Goal: Task Accomplishment & Management: Manage account settings

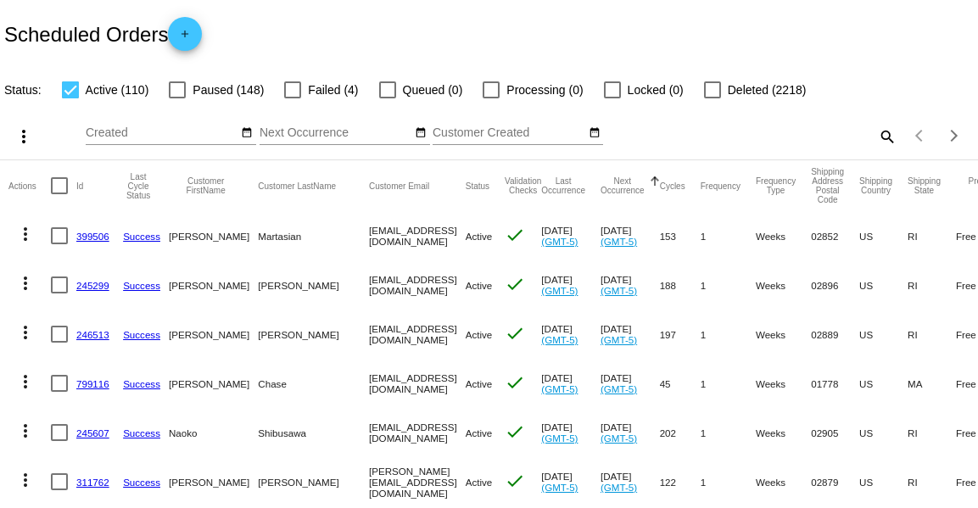
click at [890, 133] on mat-icon "search" at bounding box center [886, 136] width 20 height 26
click at [824, 134] on input "Search" at bounding box center [774, 133] width 243 height 14
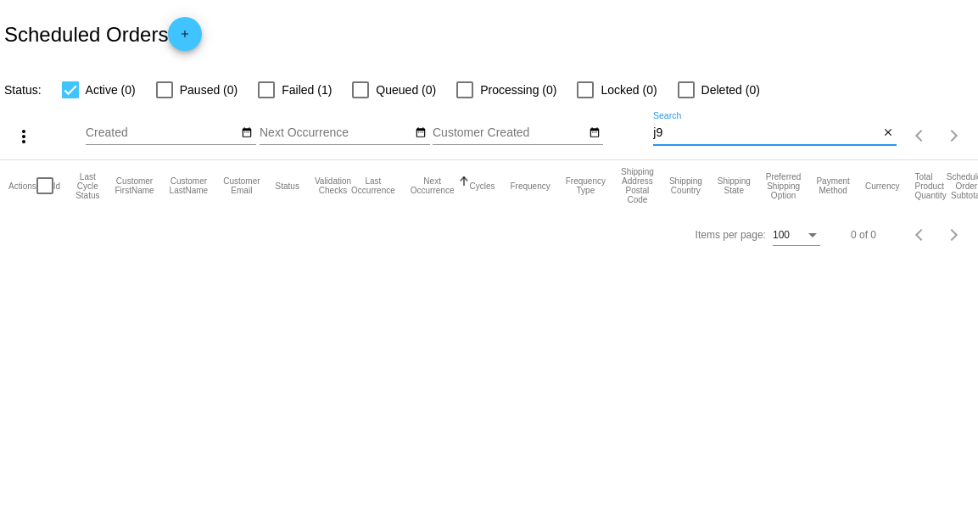
type input "j9"
click at [266, 88] on div at bounding box center [266, 89] width 17 height 17
click at [266, 98] on input "Failed (1)" at bounding box center [265, 98] width 1 height 1
checkbox input "true"
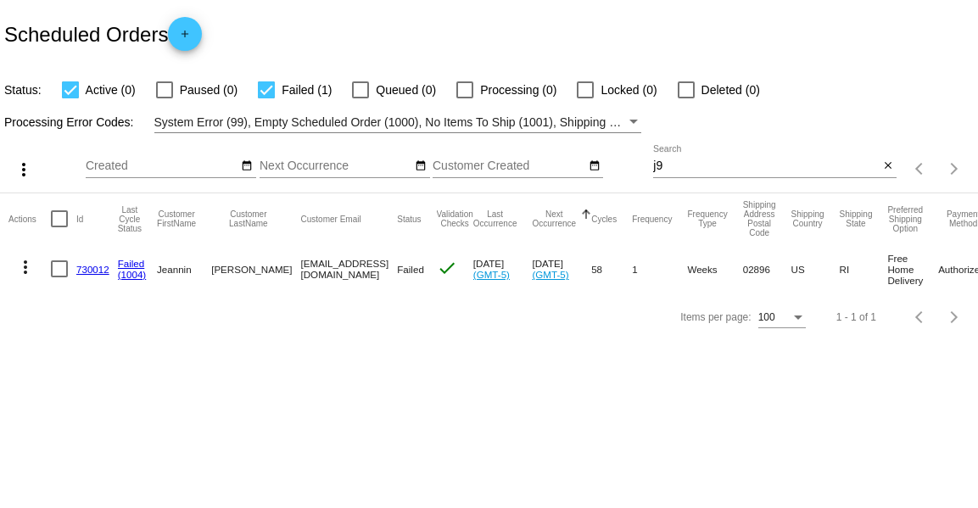
click at [87, 266] on link "730012" at bounding box center [92, 269] width 33 height 11
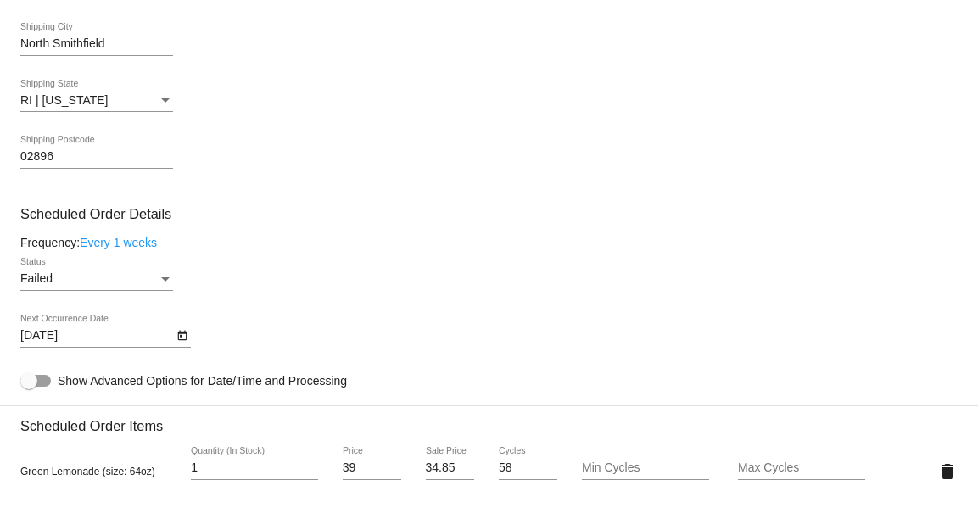
scroll to position [795, 0]
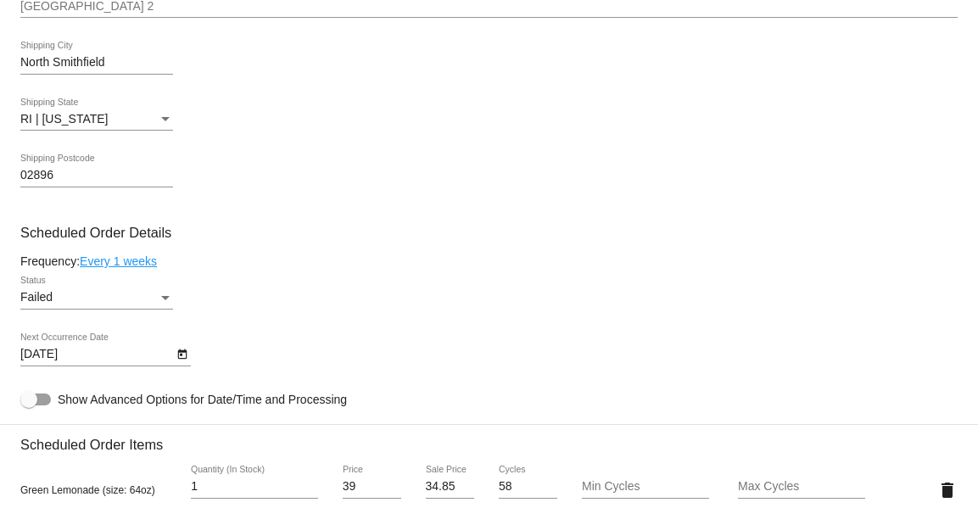
click at [69, 303] on div "Failed" at bounding box center [88, 298] width 137 height 14
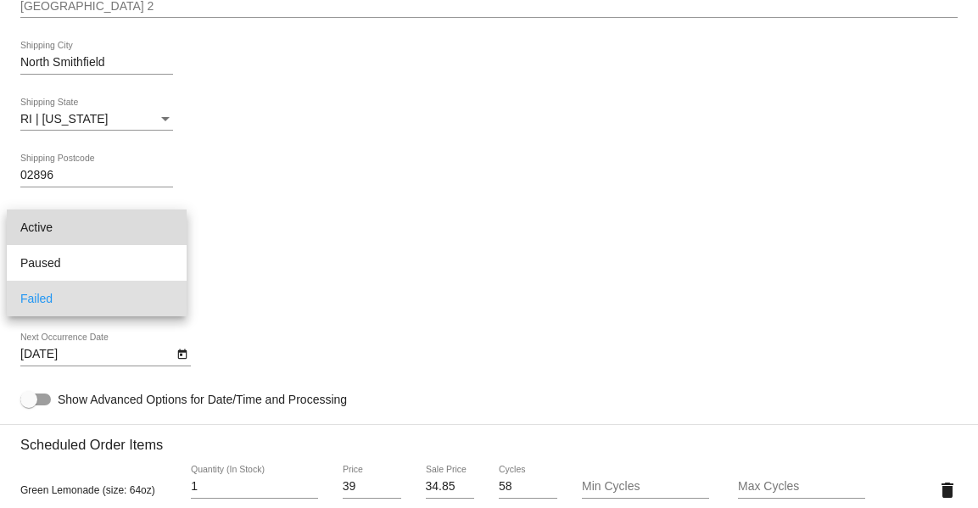
click at [61, 238] on span "Active" at bounding box center [96, 227] width 153 height 36
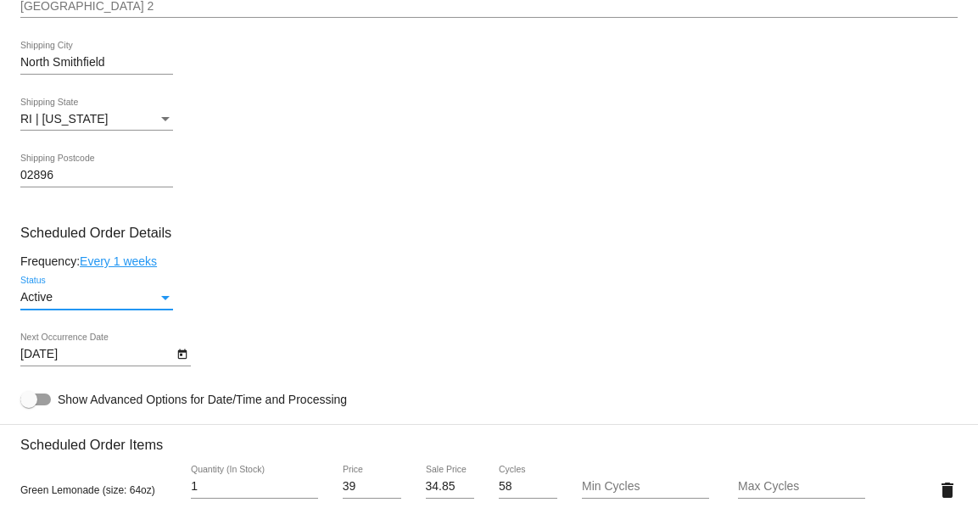
click at [184, 358] on icon "Open calendar" at bounding box center [182, 354] width 12 height 20
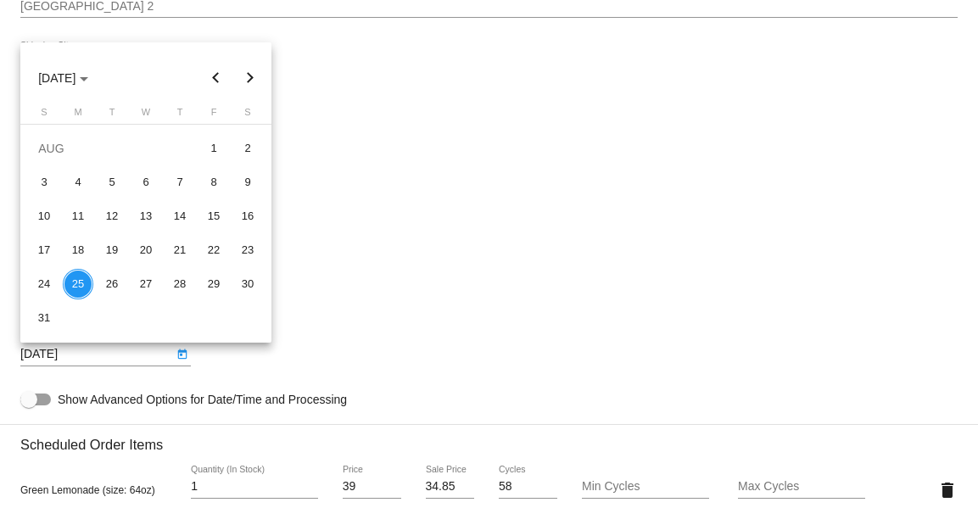
click at [86, 291] on div "25" at bounding box center [78, 284] width 31 height 31
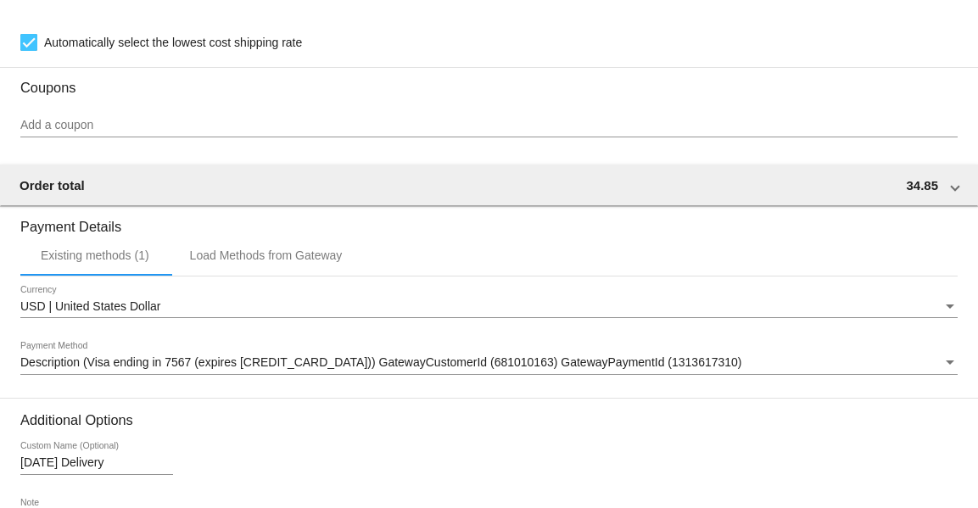
scroll to position [1585, 0]
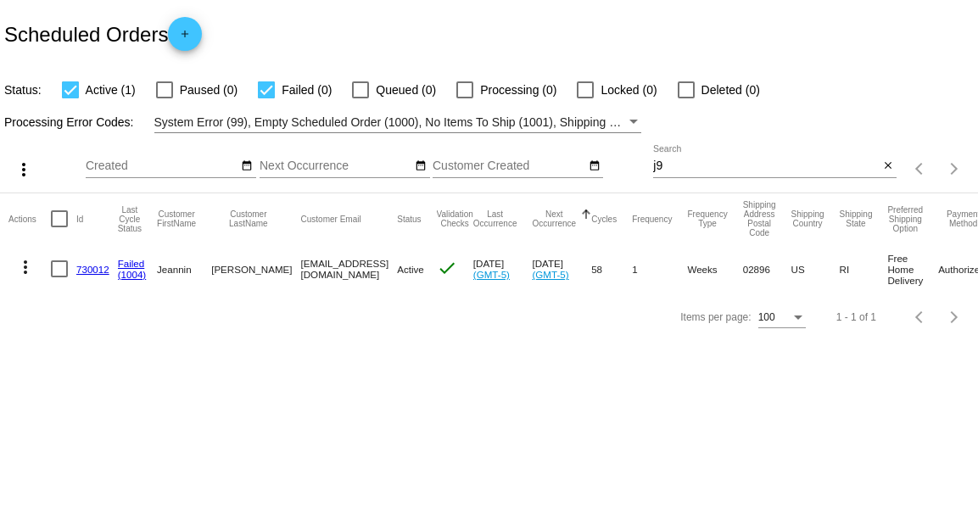
click at [25, 271] on mat-icon "more_vert" at bounding box center [25, 267] width 20 height 20
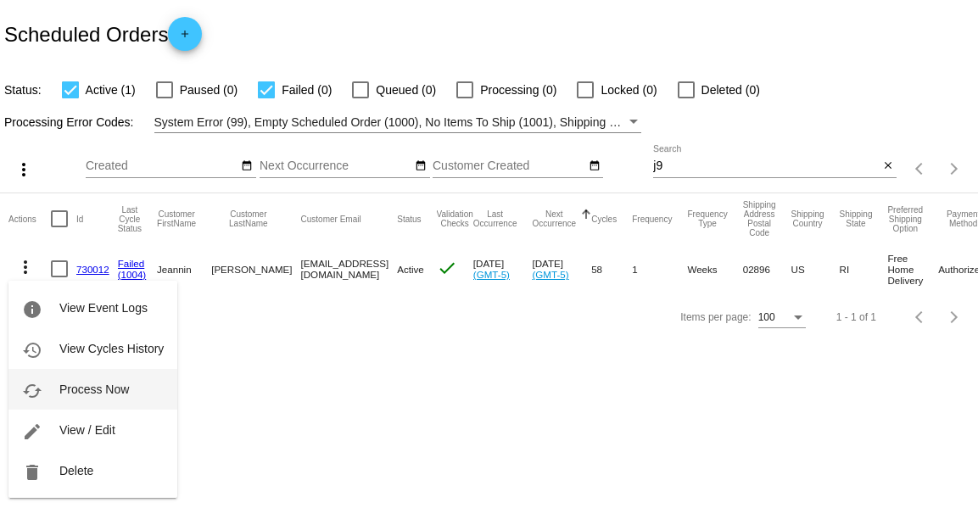
click at [52, 378] on button "cached Process Now" at bounding box center [92, 389] width 169 height 41
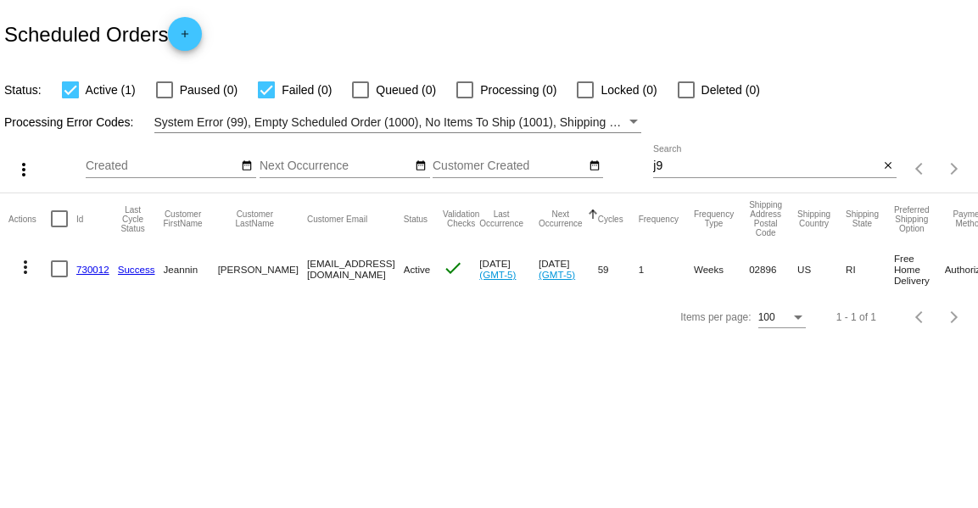
click at [100, 271] on link "730012" at bounding box center [92, 269] width 33 height 11
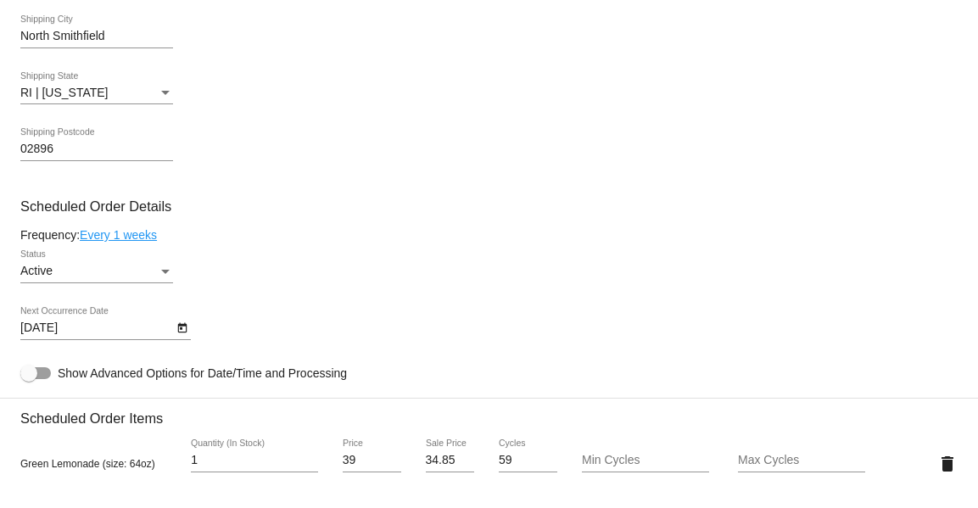
scroll to position [789, 0]
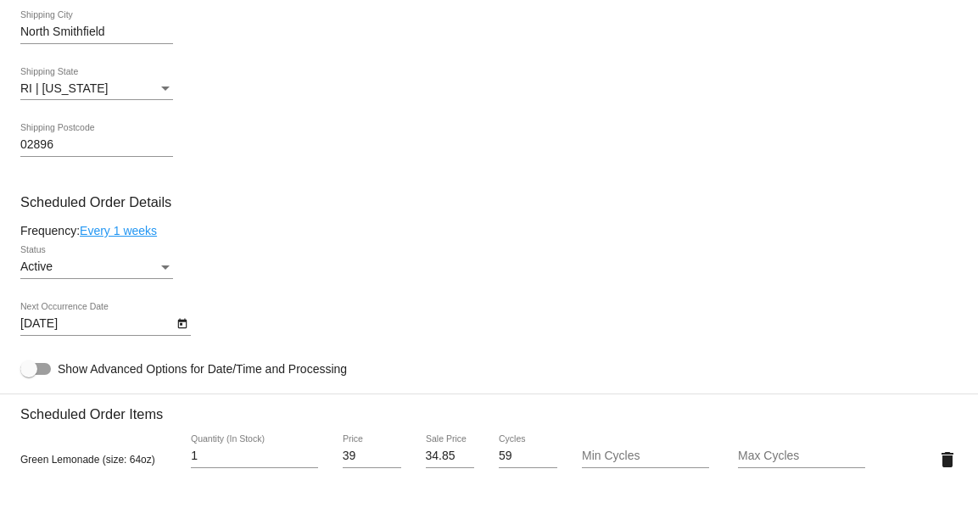
click at [183, 330] on icon "Open calendar" at bounding box center [182, 324] width 12 height 20
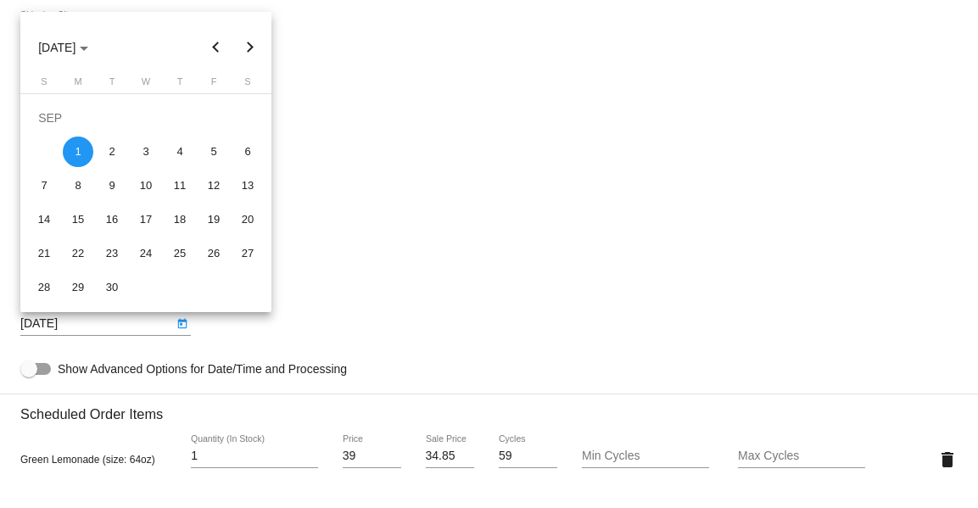
click at [316, 127] on div at bounding box center [489, 254] width 978 height 508
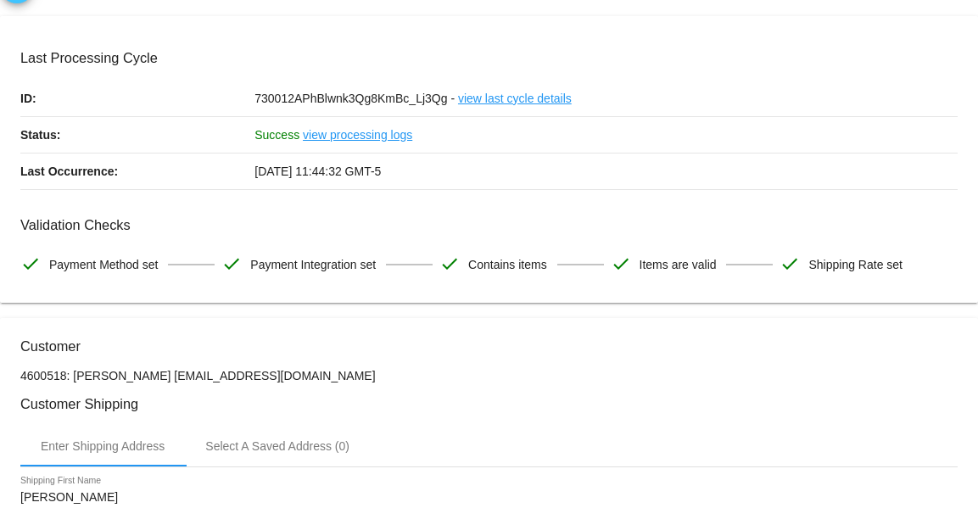
scroll to position [0, 0]
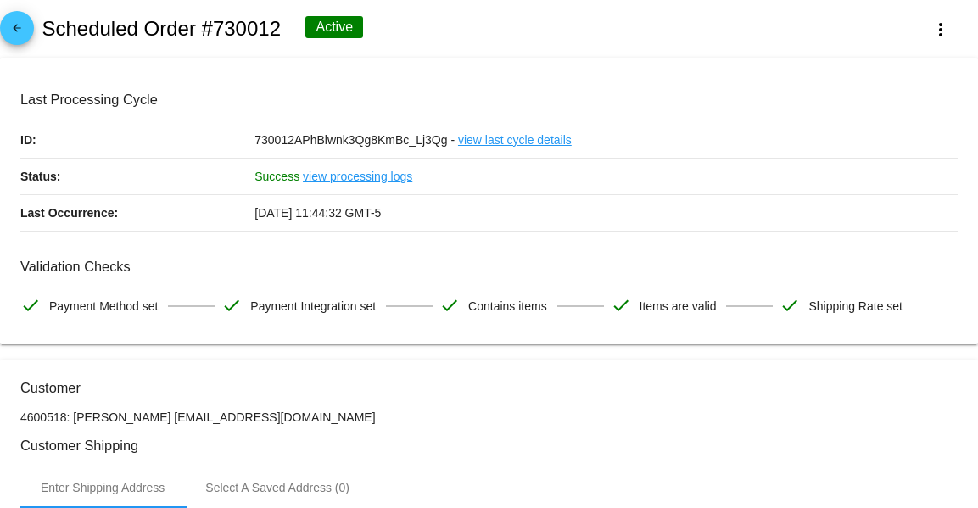
click at [22, 36] on mat-icon "arrow_back" at bounding box center [17, 32] width 20 height 20
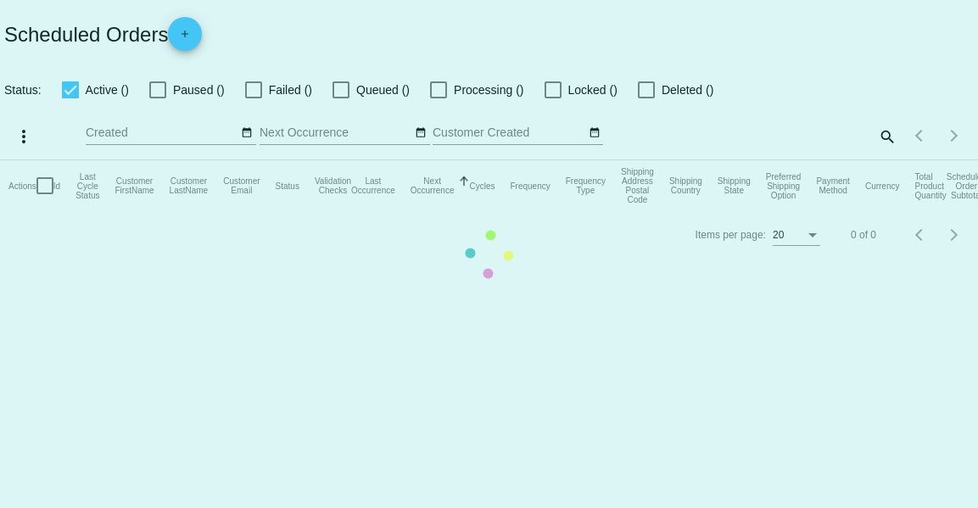
checkbox input "true"
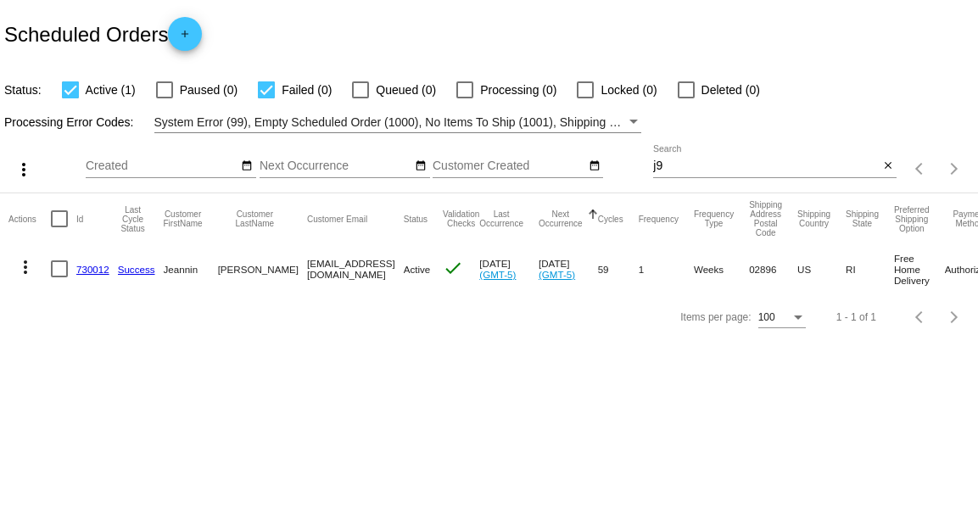
click at [22, 36] on h2 "Scheduled Orders add" at bounding box center [103, 34] width 198 height 34
